Goal: Transaction & Acquisition: Purchase product/service

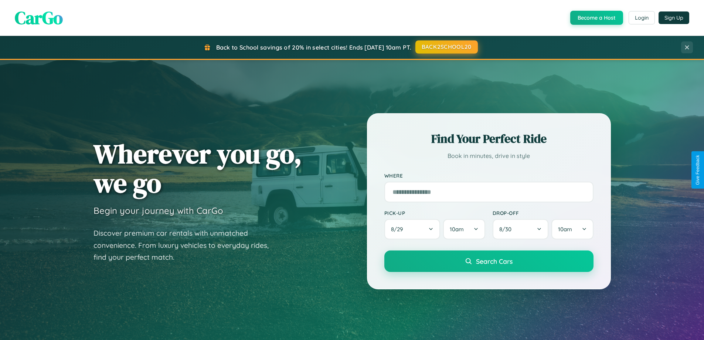
click at [446, 47] on button "BACK2SCHOOL20" at bounding box center [446, 46] width 62 height 13
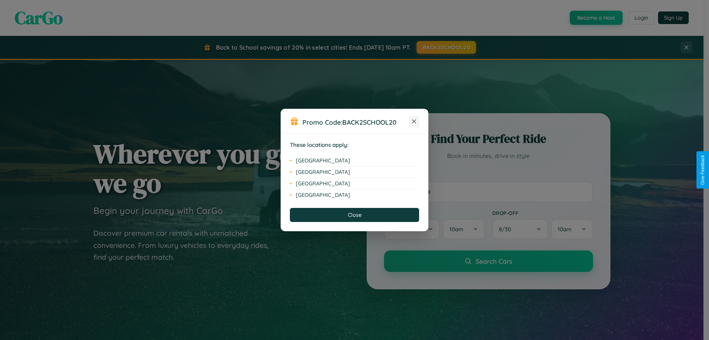
click at [414, 122] on icon at bounding box center [414, 121] width 4 height 4
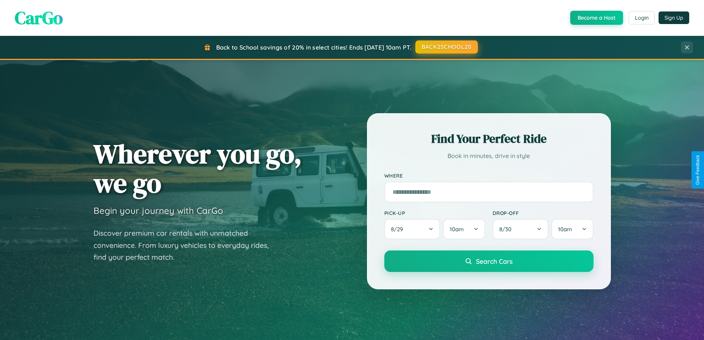
click at [446, 47] on button "BACK2SCHOOL20" at bounding box center [446, 46] width 62 height 13
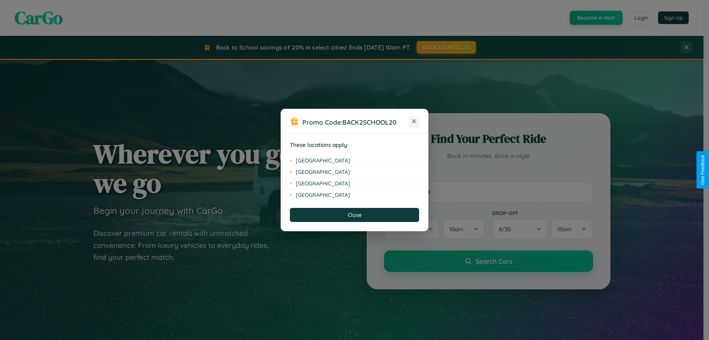
click at [414, 122] on icon at bounding box center [414, 121] width 4 height 4
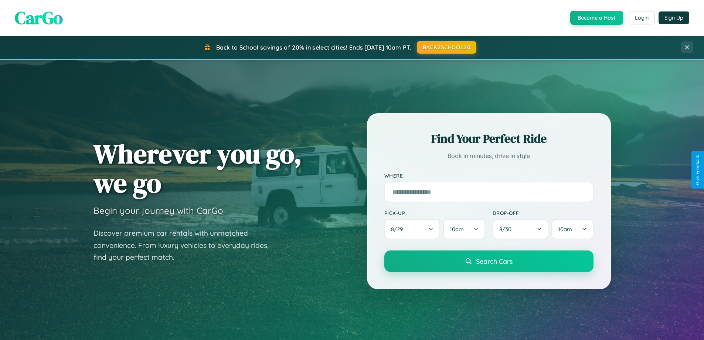
scroll to position [22, 0]
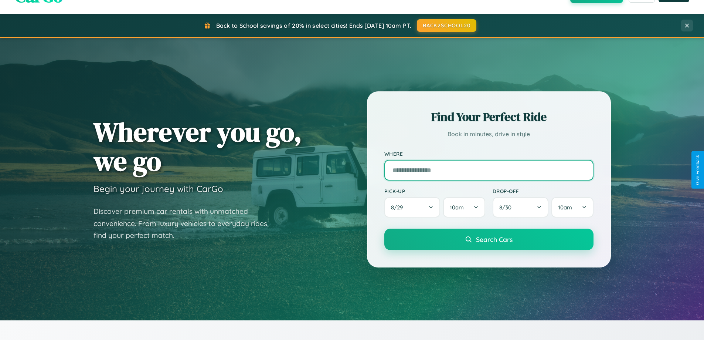
click at [488, 170] on input "text" at bounding box center [488, 170] width 209 height 21
type input "**********"
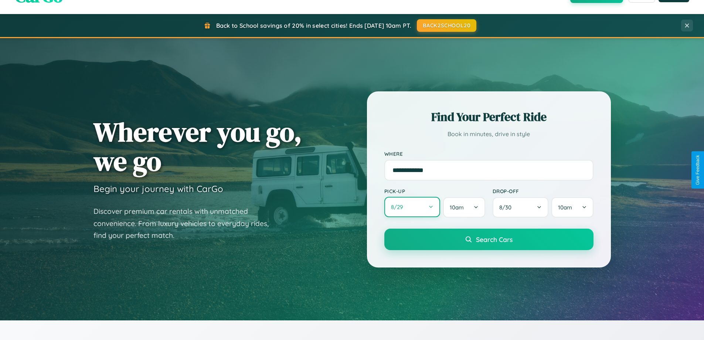
click at [412, 207] on button "8 / 29" at bounding box center [412, 207] width 56 height 20
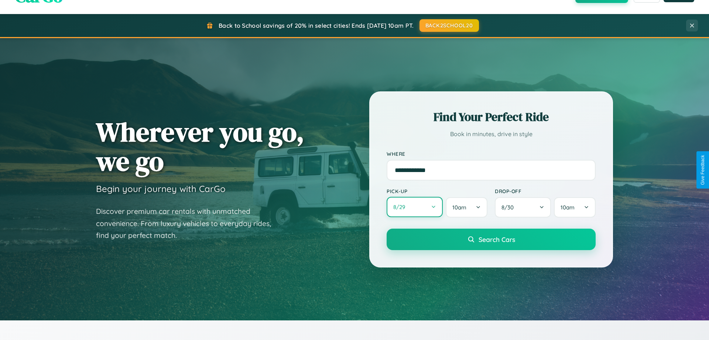
select select "*"
select select "****"
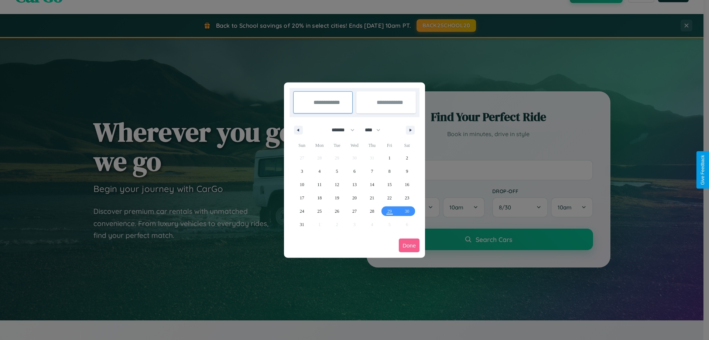
click at [340, 130] on select "******* ******** ***** ***** *** **** **** ****** ********* ******* ******** **…" at bounding box center [341, 130] width 31 height 12
select select "*"
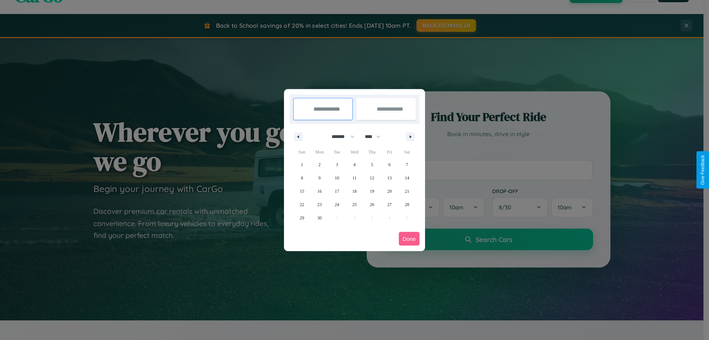
drag, startPoint x: 376, startPoint y: 136, endPoint x: 355, endPoint y: 148, distance: 24.5
click at [376, 136] on select "**** **** **** **** **** **** **** **** **** **** **** **** **** **** **** ****…" at bounding box center [372, 136] width 22 height 12
select select "****"
click at [320, 177] on span "8" at bounding box center [319, 177] width 2 height 13
type input "**********"
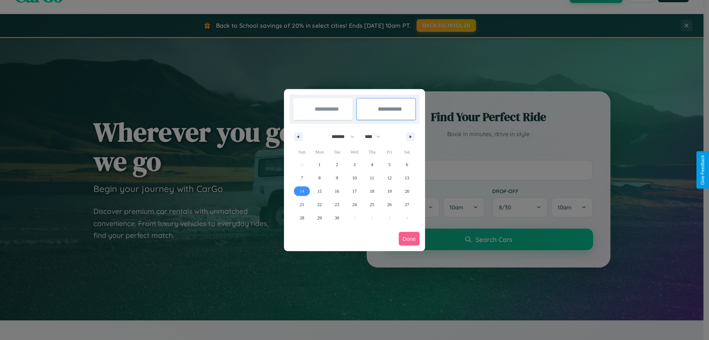
click at [302, 191] on span "14" at bounding box center [302, 190] width 4 height 13
type input "**********"
click at [409, 238] on button "Done" at bounding box center [409, 239] width 21 height 14
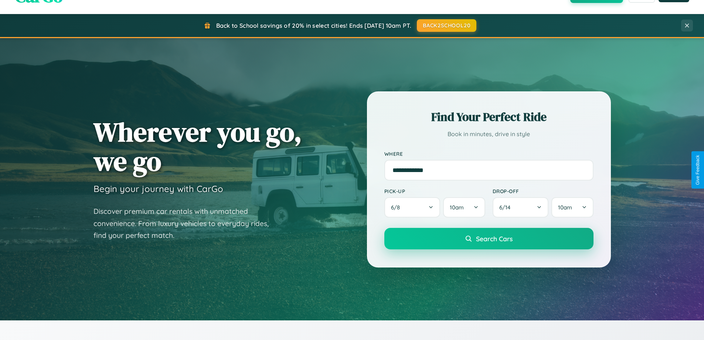
click at [488, 238] on span "Search Cars" at bounding box center [494, 238] width 37 height 8
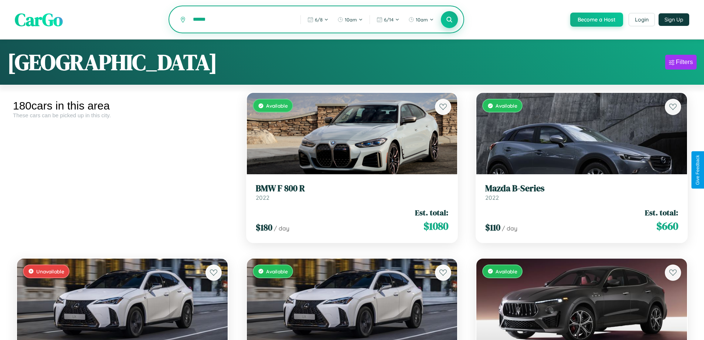
type input "******"
click at [449, 20] on icon at bounding box center [449, 19] width 7 height 7
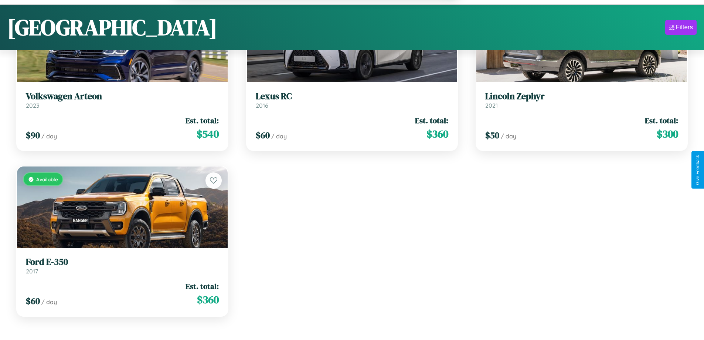
scroll to position [132, 0]
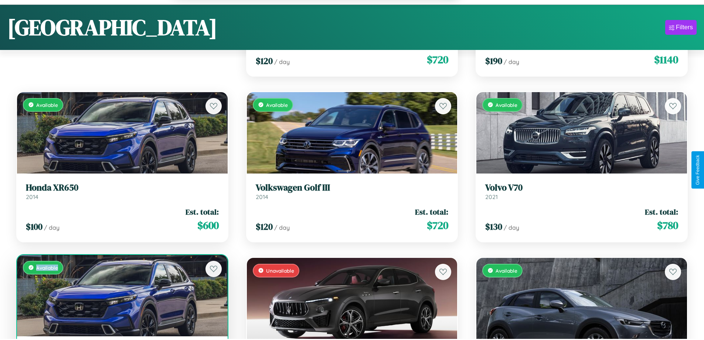
click at [121, 299] on div "Available" at bounding box center [122, 295] width 211 height 81
click at [121, 296] on div "Available" at bounding box center [122, 295] width 211 height 81
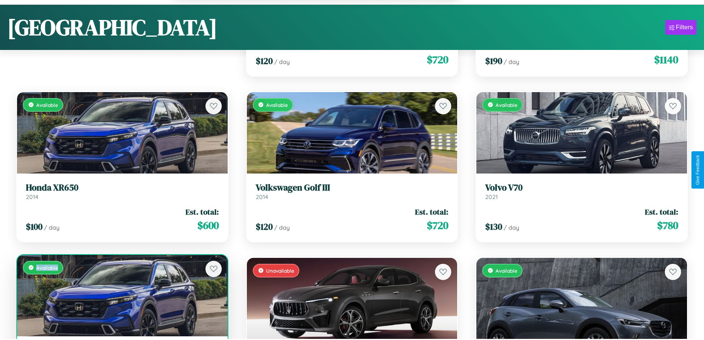
click at [121, 296] on div "Available" at bounding box center [122, 295] width 211 height 81
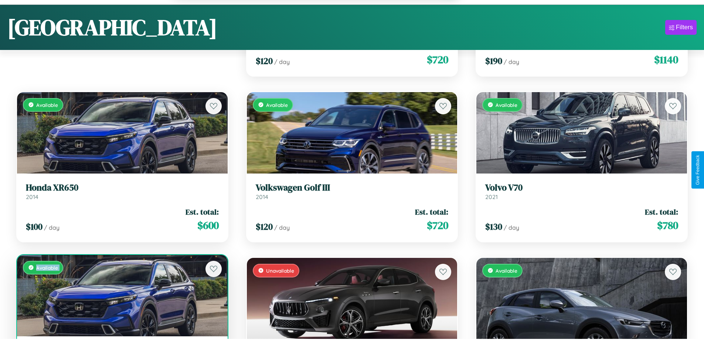
click at [121, 296] on div "Available" at bounding box center [122, 295] width 211 height 81
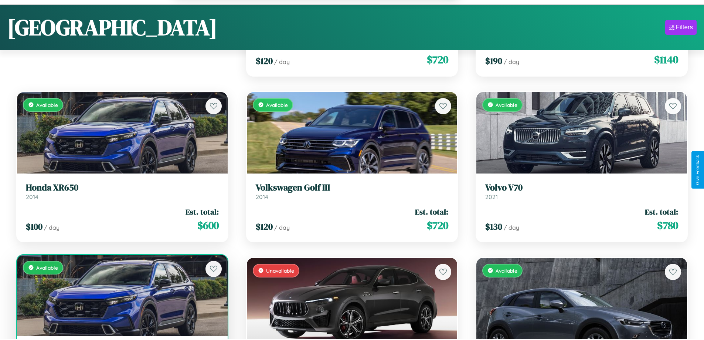
click at [121, 296] on div "Available" at bounding box center [122, 295] width 211 height 81
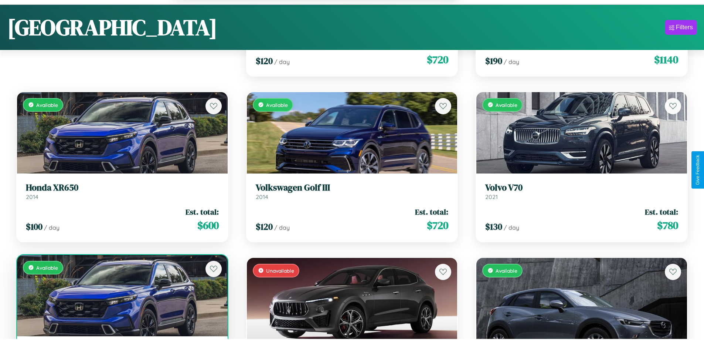
click at [121, 296] on div "Available" at bounding box center [122, 295] width 211 height 81
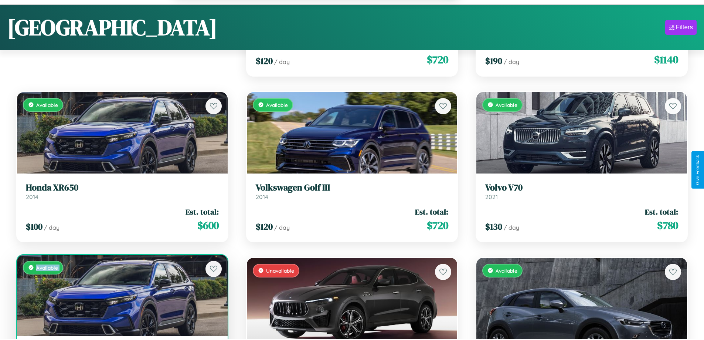
scroll to position [156, 0]
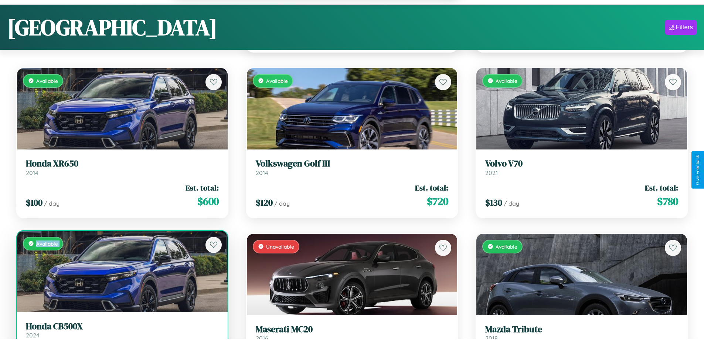
click at [121, 330] on h3 "Honda CB500X" at bounding box center [122, 326] width 193 height 11
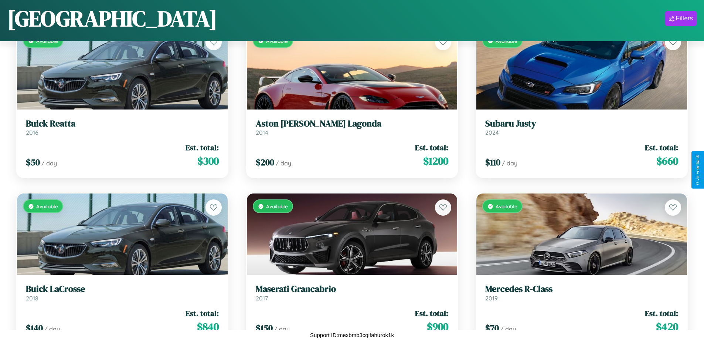
scroll to position [6226, 0]
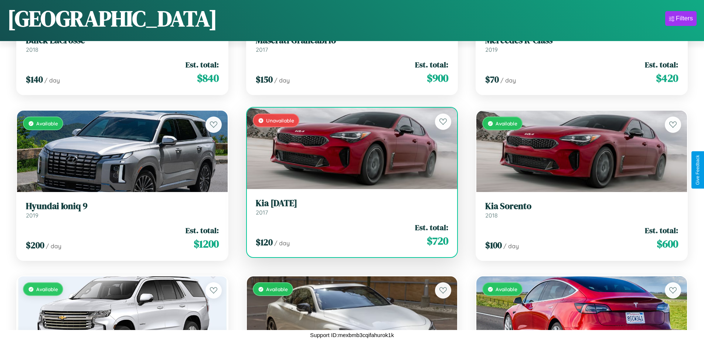
click at [349, 207] on h3 "Kia [DATE]" at bounding box center [352, 203] width 193 height 11
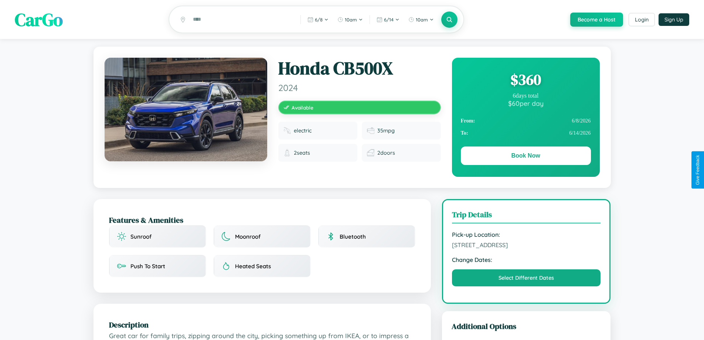
click at [525, 81] on div "$ 360" at bounding box center [526, 79] width 130 height 20
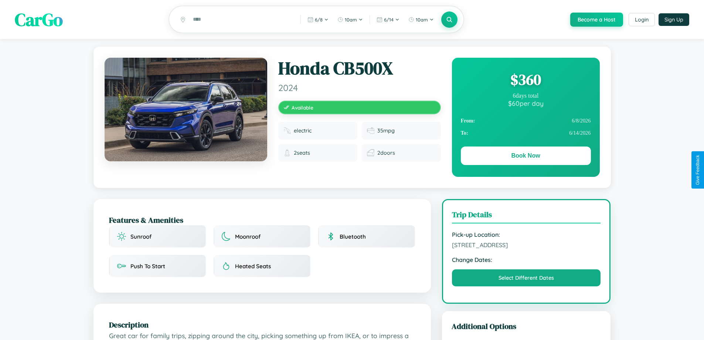
click at [525, 81] on div "$ 360" at bounding box center [526, 79] width 130 height 20
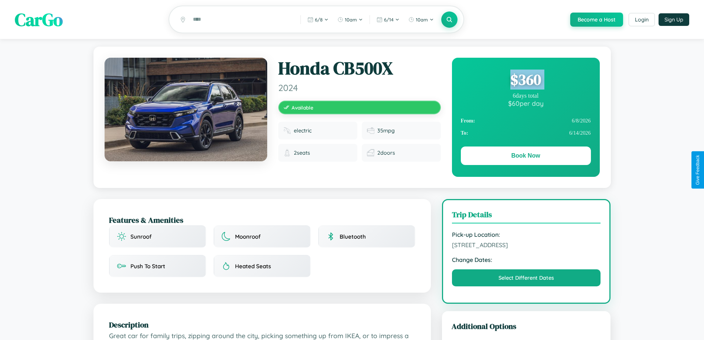
click at [525, 81] on div "$ 360" at bounding box center [526, 79] width 130 height 20
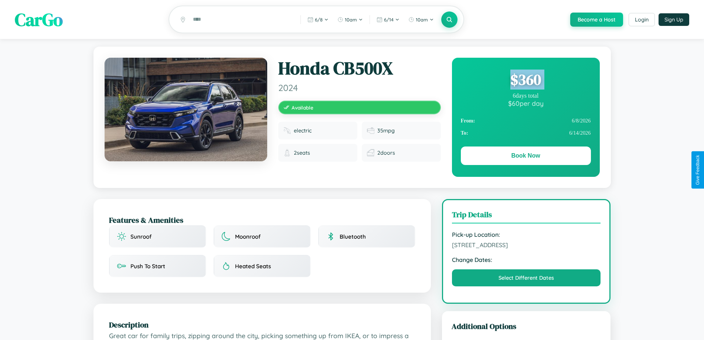
click at [525, 81] on div "$ 360" at bounding box center [526, 79] width 130 height 20
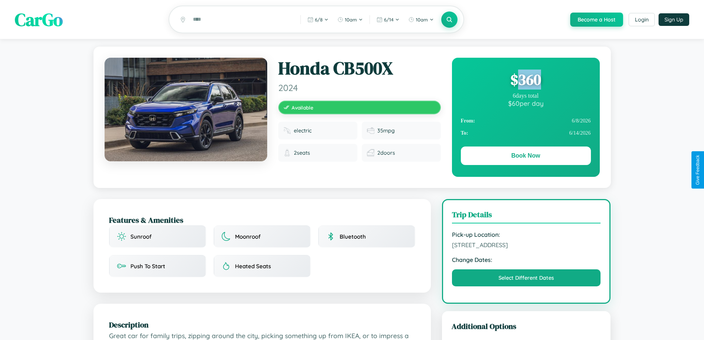
click at [525, 81] on div "$ 360" at bounding box center [526, 79] width 130 height 20
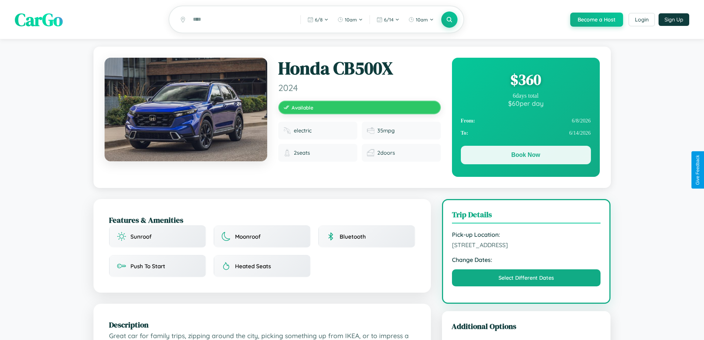
click at [525, 156] on button "Book Now" at bounding box center [526, 155] width 130 height 18
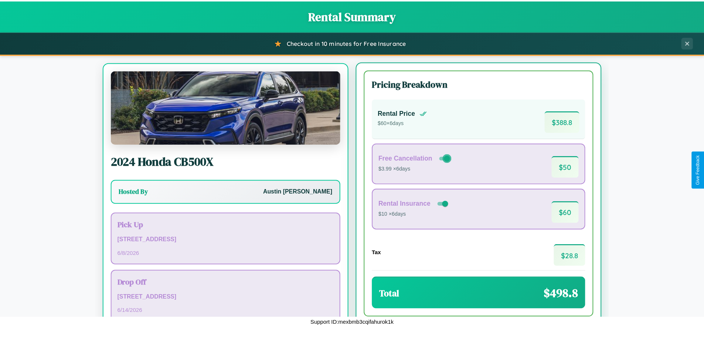
scroll to position [34, 0]
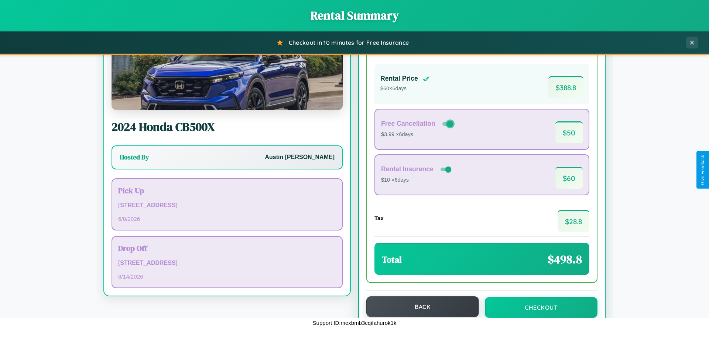
click at [419, 306] on button "Back" at bounding box center [423, 306] width 113 height 21
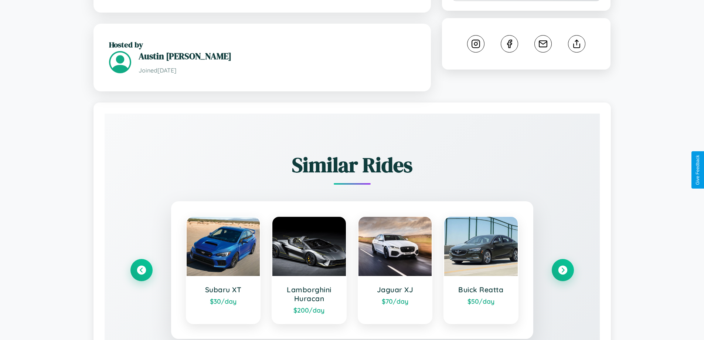
scroll to position [433, 0]
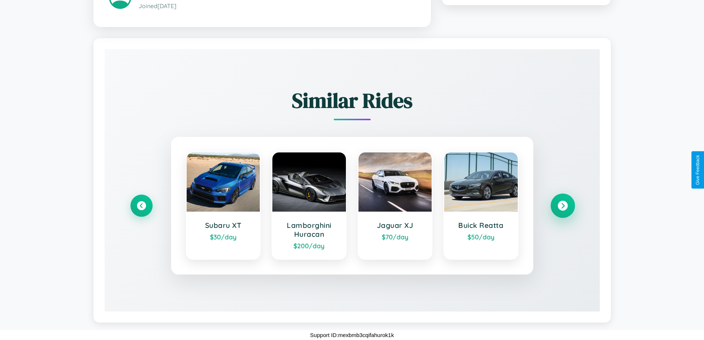
click at [562, 205] on icon at bounding box center [563, 205] width 10 height 10
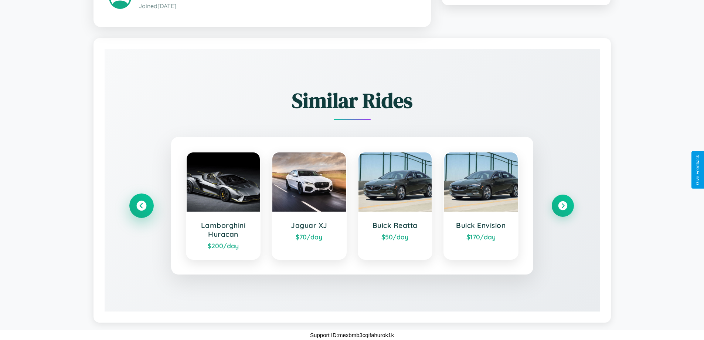
click at [141, 205] on icon at bounding box center [141, 205] width 10 height 10
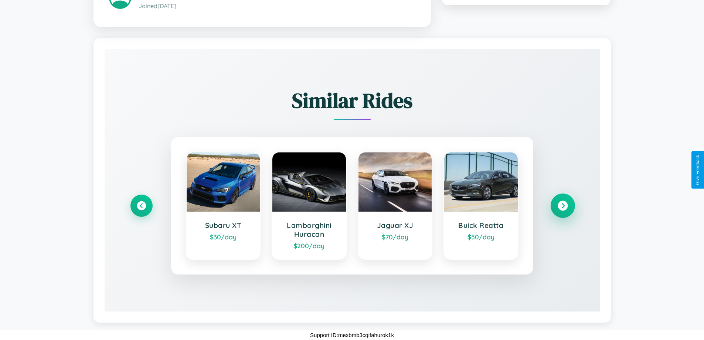
click at [562, 205] on icon at bounding box center [563, 205] width 10 height 10
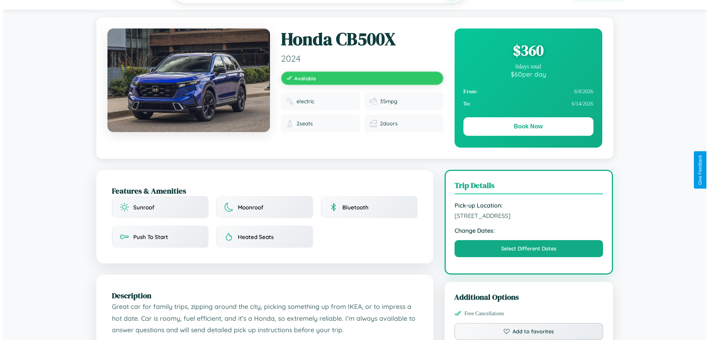
scroll to position [0, 0]
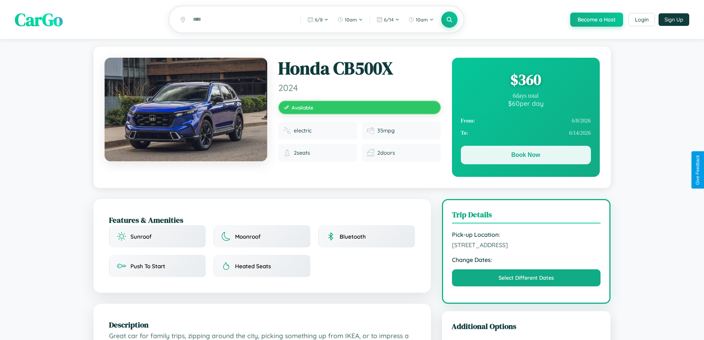
click at [525, 156] on button "Book Now" at bounding box center [526, 155] width 130 height 18
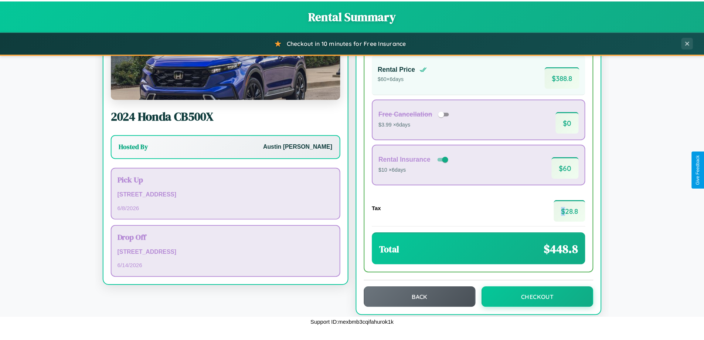
scroll to position [51, 0]
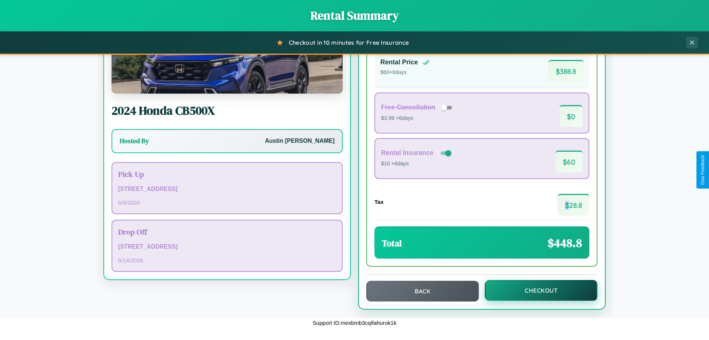
click at [536, 290] on button "Checkout" at bounding box center [541, 290] width 113 height 21
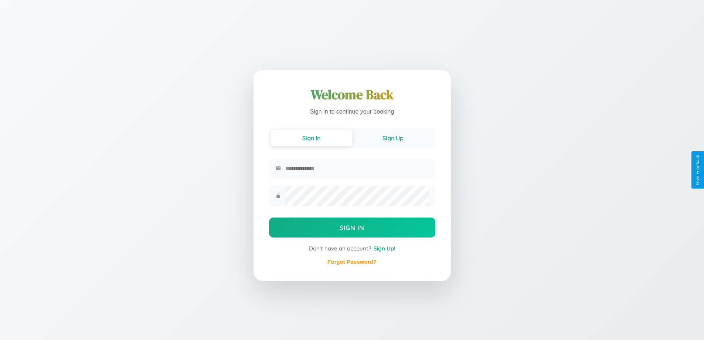
click at [393, 137] on button "Sign Up" at bounding box center [393, 138] width 82 height 16
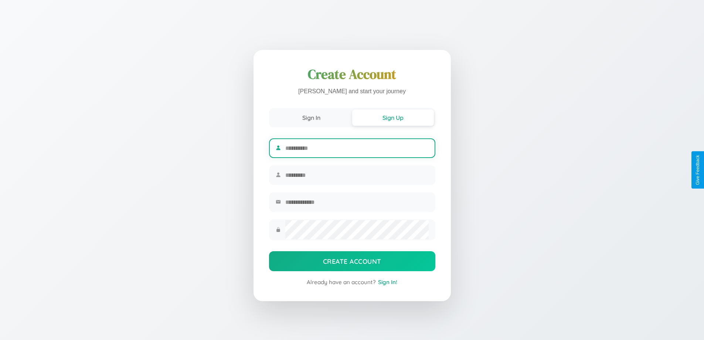
click at [357, 147] on input "text" at bounding box center [356, 148] width 143 height 18
type input "*****"
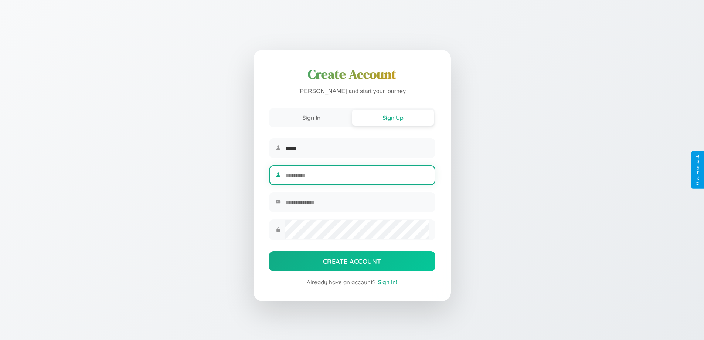
click at [357, 175] on input "text" at bounding box center [356, 175] width 143 height 18
type input "*****"
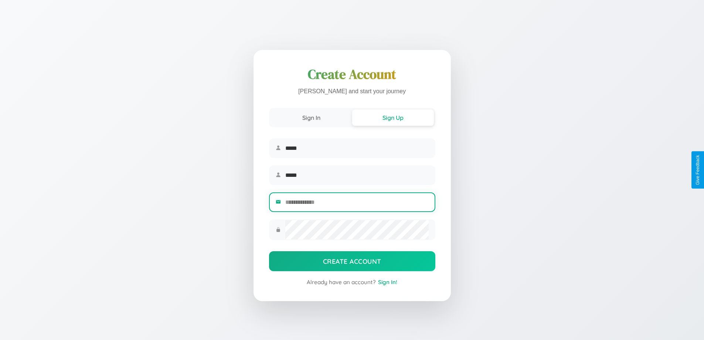
click at [357, 203] on input "email" at bounding box center [356, 202] width 143 height 18
type input "**********"
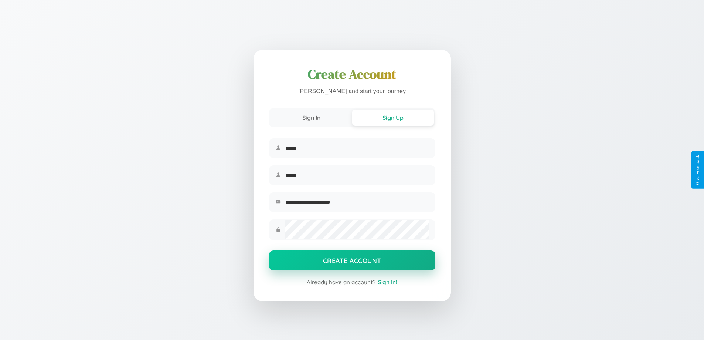
click at [352, 262] on button "Create Account" at bounding box center [352, 260] width 166 height 20
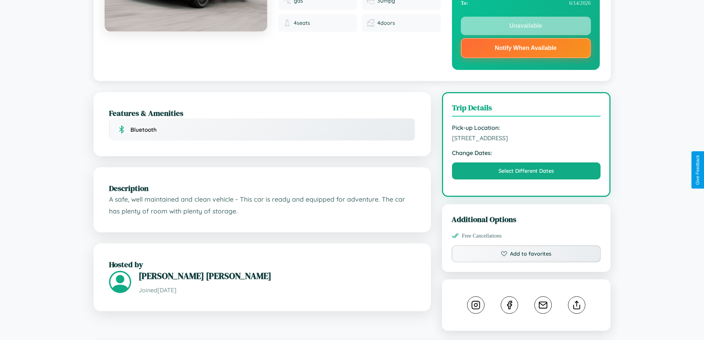
scroll to position [425, 0]
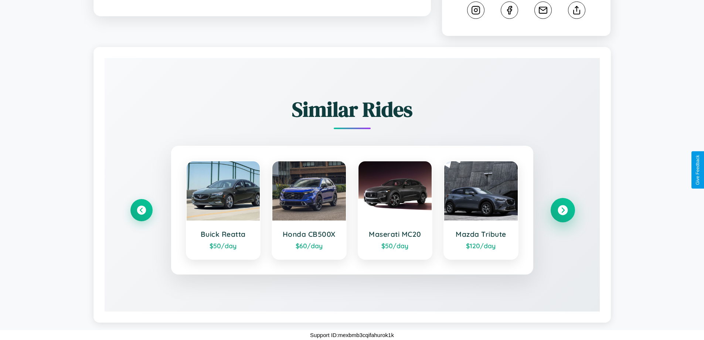
click at [562, 210] on icon at bounding box center [563, 210] width 10 height 10
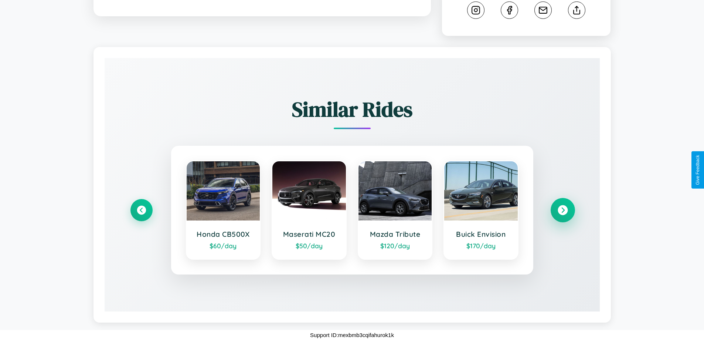
click at [562, 210] on icon at bounding box center [563, 210] width 10 height 10
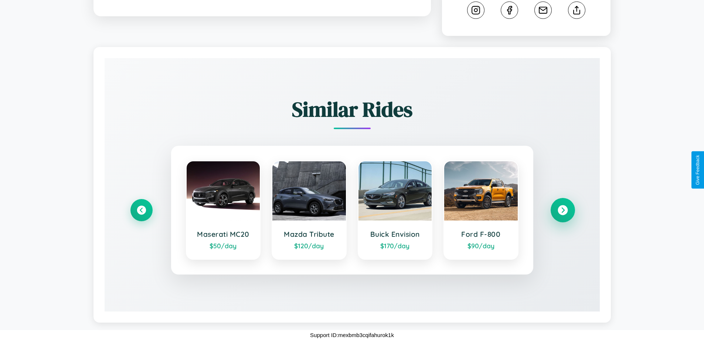
click at [562, 210] on icon at bounding box center [563, 210] width 10 height 10
